Goal: Task Accomplishment & Management: Manage account settings

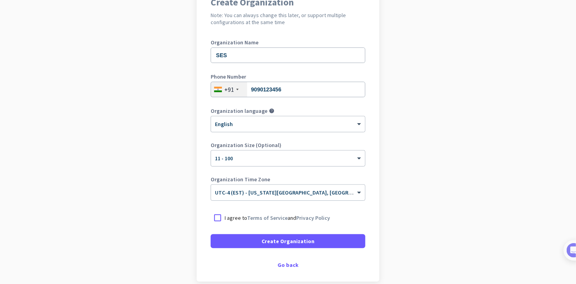
scroll to position [78, 0]
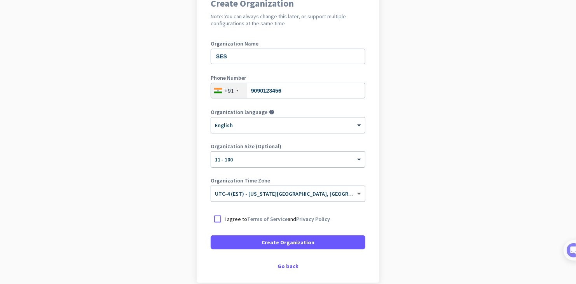
click at [357, 191] on span at bounding box center [361, 194] width 10 height 7
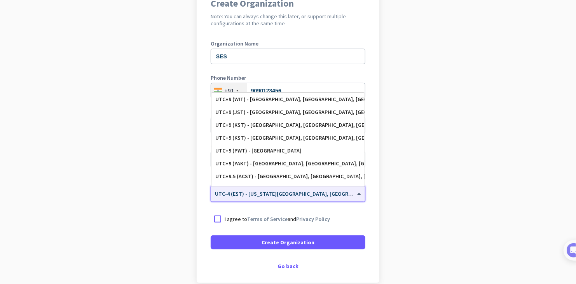
scroll to position [3520, 0]
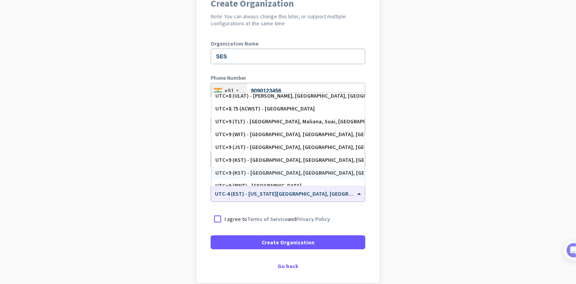
click at [422, 167] on app-onboarding-organization "Create Organization Note: You can always change this later, or support multiple…" at bounding box center [288, 153] width 576 height 337
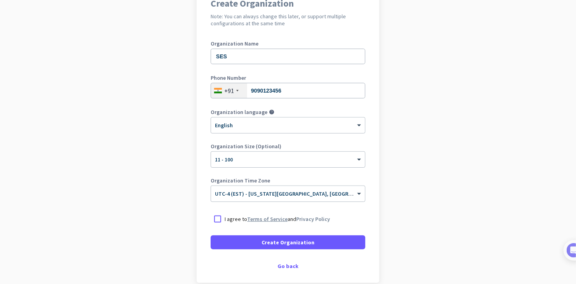
click at [255, 221] on link "Terms of Service" at bounding box center [267, 219] width 40 height 7
click at [215, 217] on div at bounding box center [218, 219] width 14 height 14
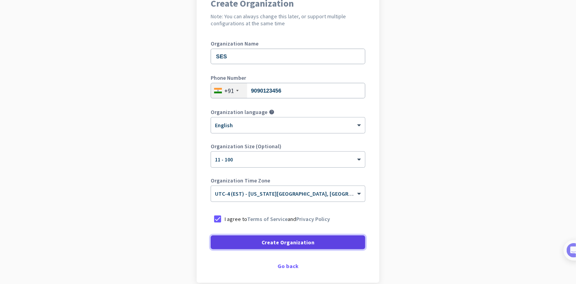
click at [244, 241] on span at bounding box center [288, 242] width 155 height 19
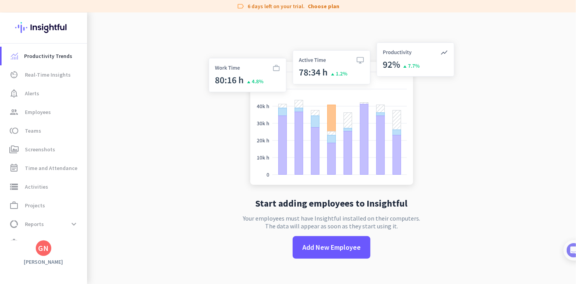
drag, startPoint x: 572, startPoint y: 131, endPoint x: 575, endPoint y: 8, distance: 122.6
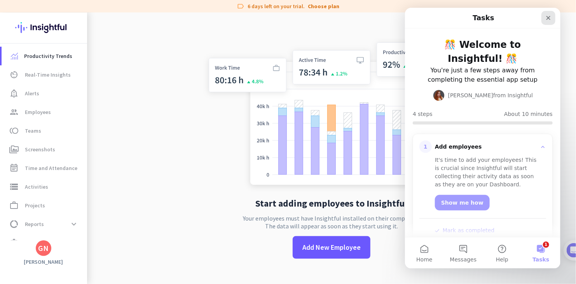
click at [548, 18] on icon "Close" at bounding box center [549, 18] width 4 height 4
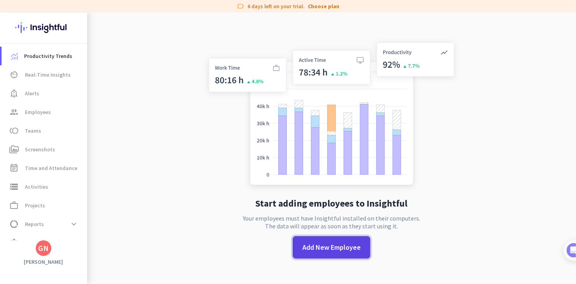
click at [323, 249] on span "Add New Employee" at bounding box center [332, 247] width 58 height 10
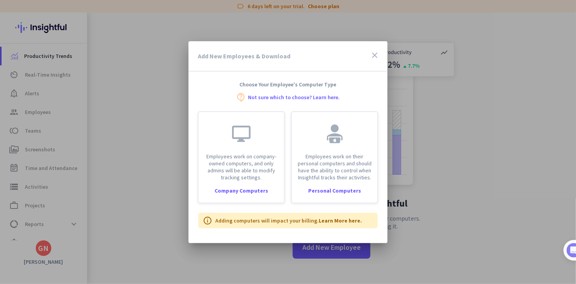
click at [373, 53] on icon "close" at bounding box center [374, 55] width 9 height 9
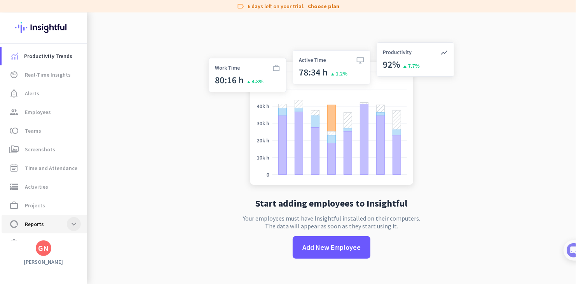
click at [71, 224] on span at bounding box center [74, 224] width 14 height 14
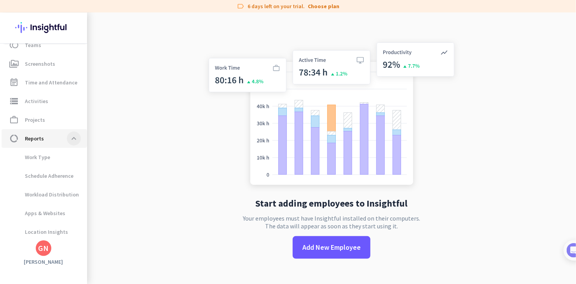
scroll to position [86, 0]
click at [73, 133] on span at bounding box center [74, 138] width 14 height 14
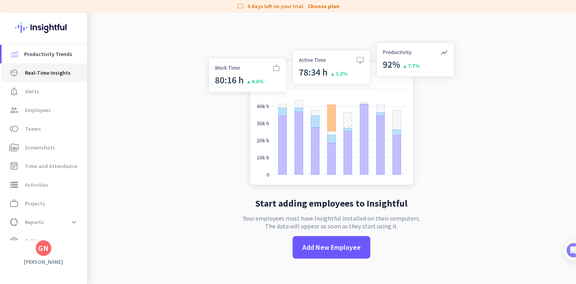
scroll to position [0, 0]
click at [56, 60] on span "Productivity Trends" at bounding box center [48, 55] width 48 height 9
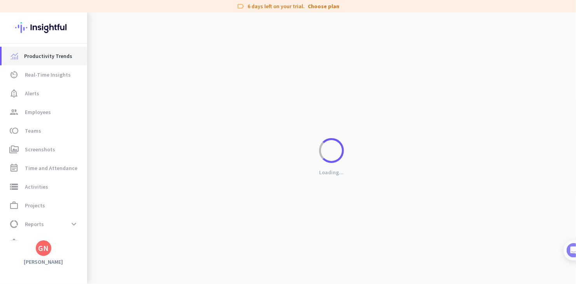
click at [56, 60] on span "Productivity Trends" at bounding box center [48, 55] width 48 height 9
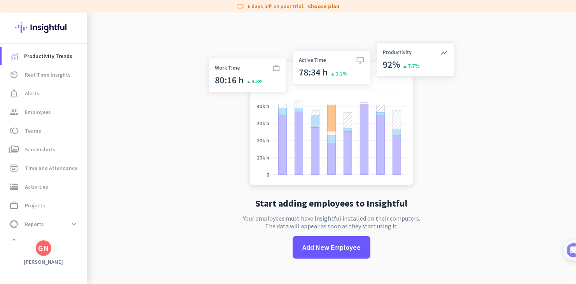
click at [272, 66] on img at bounding box center [332, 115] width 258 height 155
click at [41, 128] on span "toll Teams" at bounding box center [44, 130] width 73 height 9
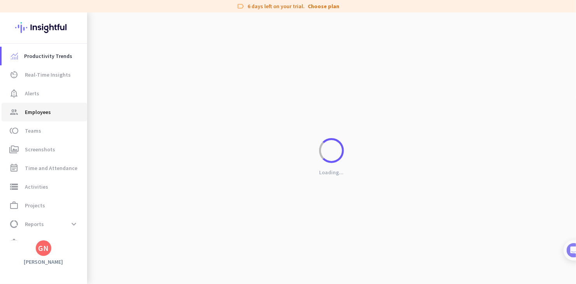
click at [42, 115] on span "Employees" at bounding box center [38, 111] width 26 height 9
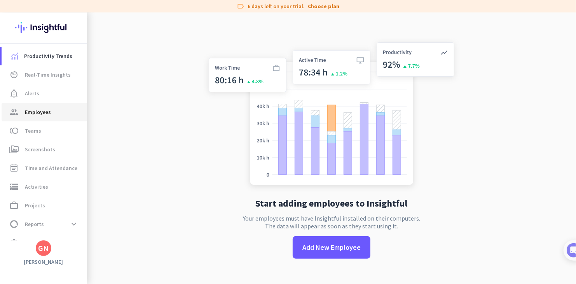
click at [42, 115] on span "Employees" at bounding box center [38, 111] width 26 height 9
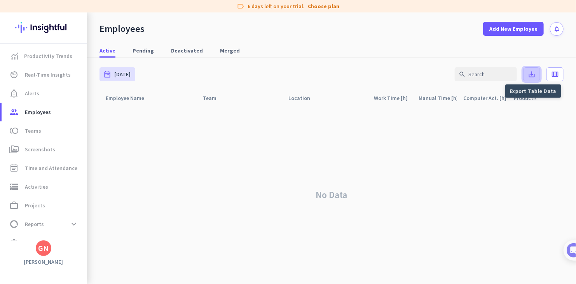
click at [530, 77] on icon "save_alt" at bounding box center [532, 74] width 8 height 8
click at [436, 98] on div "Manual Time [h] arrow_drop_up" at bounding box center [438, 98] width 39 height 11
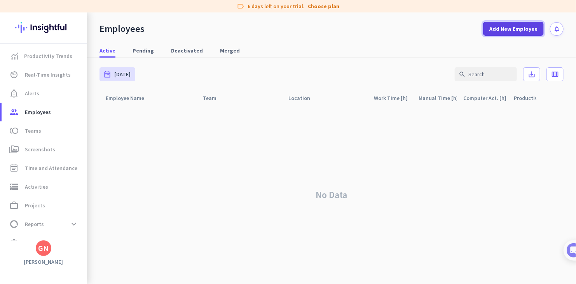
click at [509, 25] on span "Add New Employee" at bounding box center [514, 29] width 48 height 8
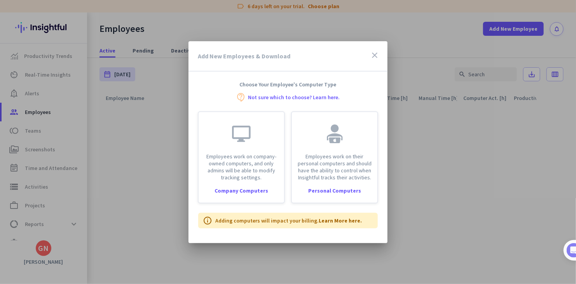
click at [373, 53] on icon "close" at bounding box center [374, 55] width 9 height 9
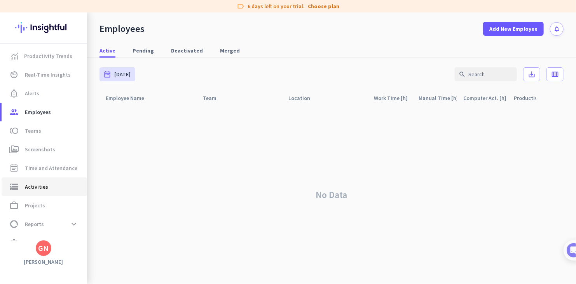
click at [44, 187] on span "Activities" at bounding box center [36, 186] width 23 height 9
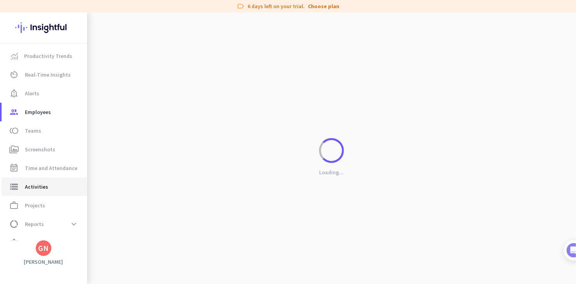
type input "[DATE]"
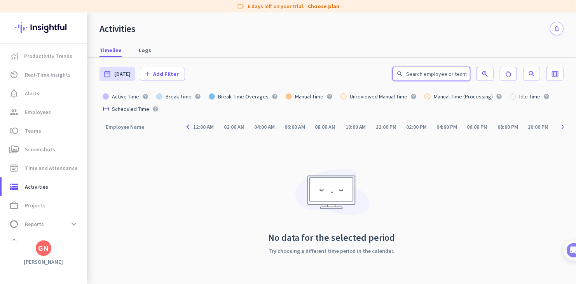
click at [413, 70] on input "text" at bounding box center [432, 74] width 78 height 14
click at [147, 49] on span "Logs" at bounding box center [145, 50] width 12 height 8
type input "[DATE] - [DATE]"
